Goal: Task Accomplishment & Management: Use online tool/utility

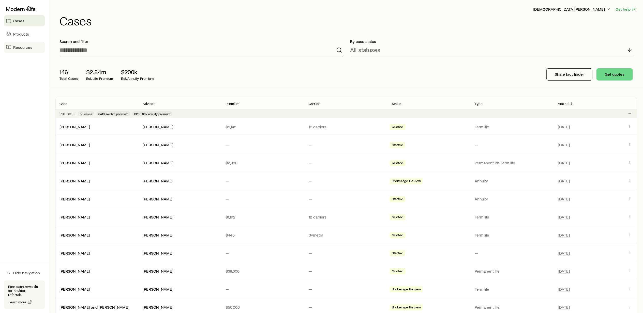
click at [27, 47] on span "Resources" at bounding box center [22, 47] width 19 height 5
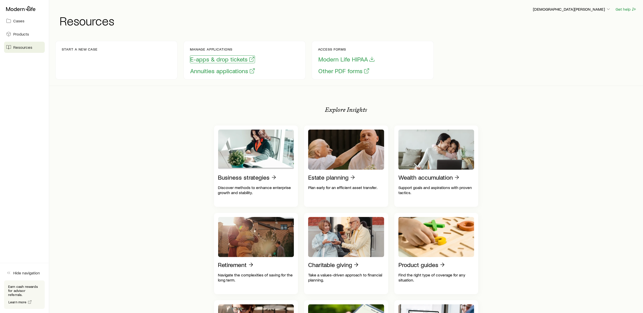
click at [222, 58] on button "E-apps & drop tickets" at bounding box center [222, 59] width 65 height 8
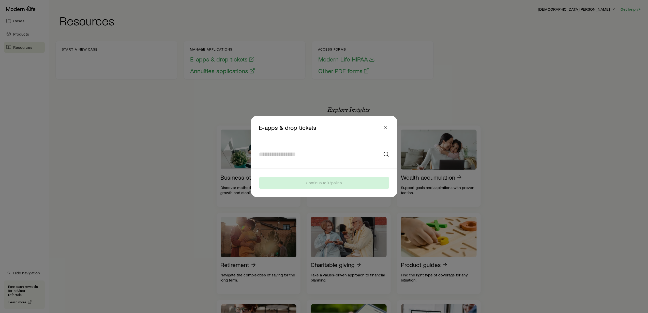
click at [364, 154] on input at bounding box center [324, 154] width 130 height 12
click at [390, 154] on div at bounding box center [324, 154] width 142 height 28
click at [360, 153] on input at bounding box center [324, 154] width 130 height 12
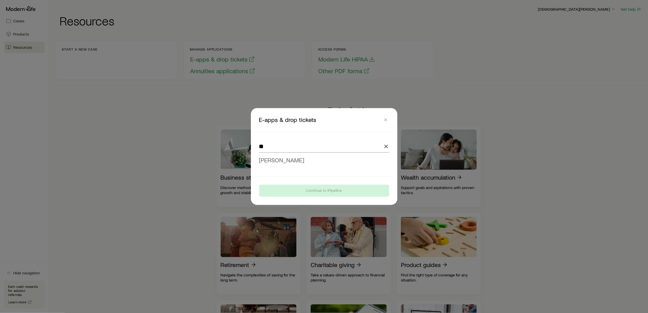
click at [298, 158] on li "[PERSON_NAME]" at bounding box center [322, 160] width 127 height 11
type input "**********"
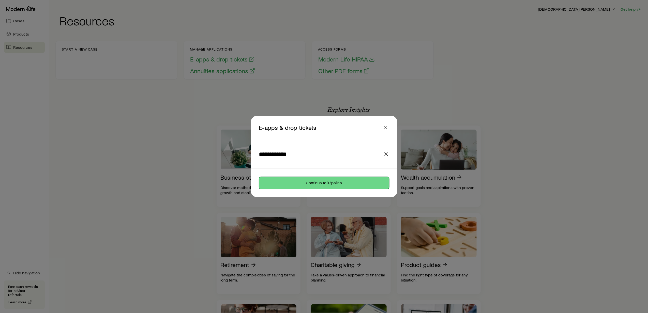
click at [319, 184] on button "Continue to iPipeline" at bounding box center [324, 183] width 130 height 12
